Goal: Navigation & Orientation: Find specific page/section

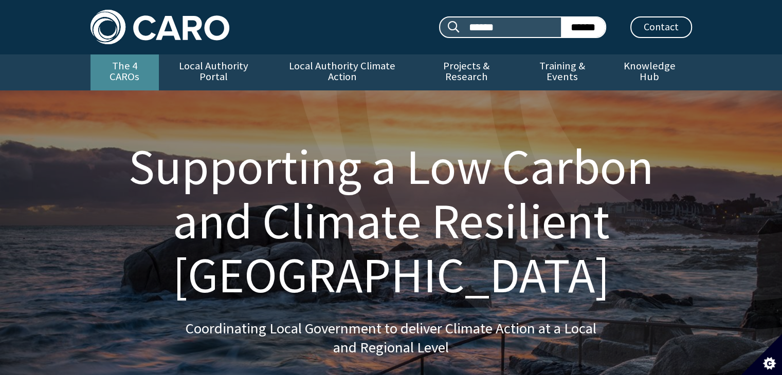
click at [139, 69] on link "The 4 CAROs" at bounding box center [125, 73] width 68 height 36
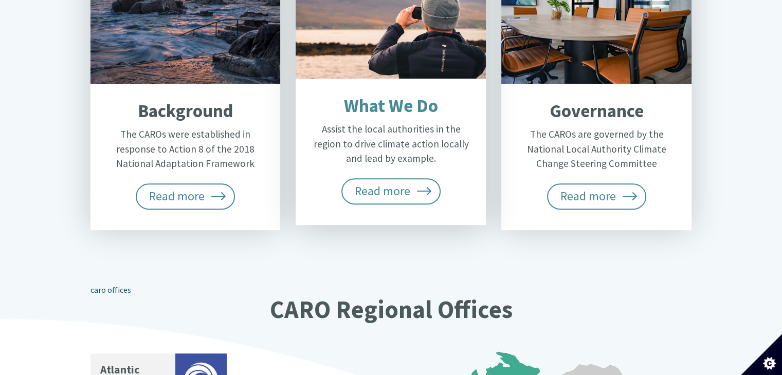
scroll to position [823, 0]
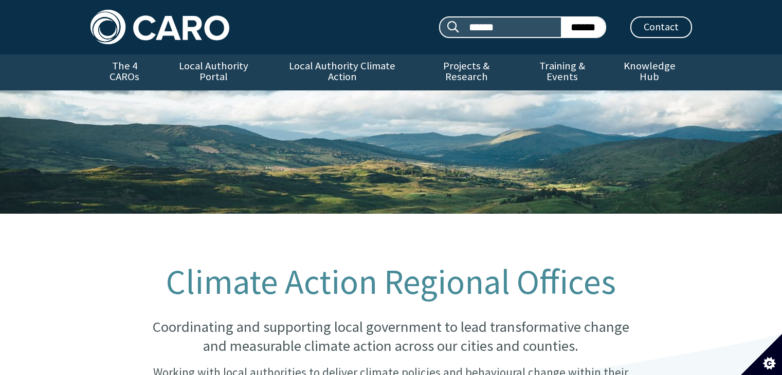
scroll to position [823, 0]
